Goal: Check status

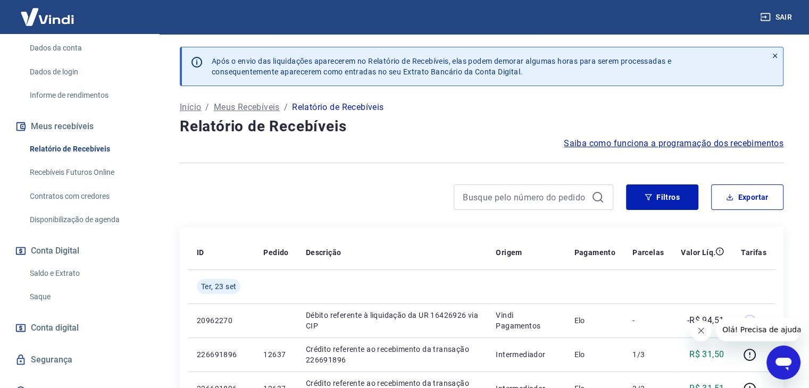
scroll to position [166, 0]
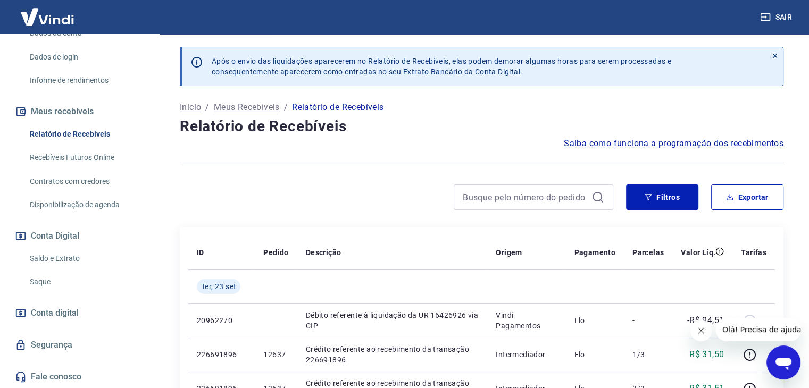
drag, startPoint x: 65, startPoint y: 260, endPoint x: 71, endPoint y: 262, distance: 6.2
click at [66, 260] on link "Saldo e Extrato" at bounding box center [86, 259] width 121 height 22
